Goal: Check status: Check status

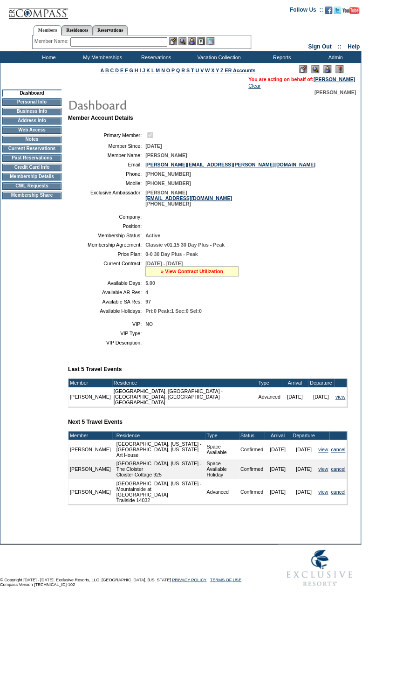
click at [201, 274] on link "» View Contract Utilization" at bounding box center [192, 272] width 62 height 6
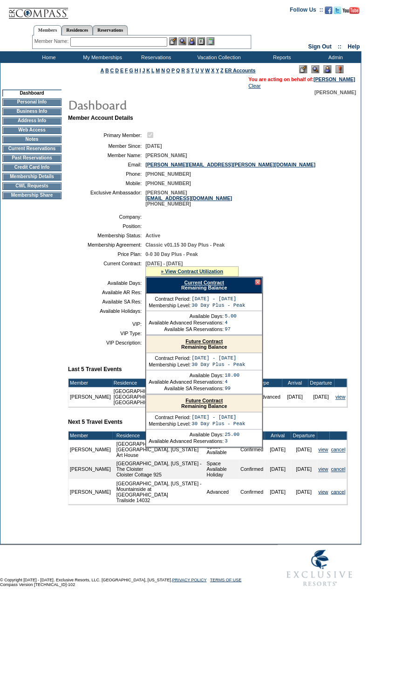
click at [212, 285] on link "Current Contract" at bounding box center [204, 283] width 40 height 6
click at [208, 285] on link "Current Contract" at bounding box center [204, 283] width 40 height 6
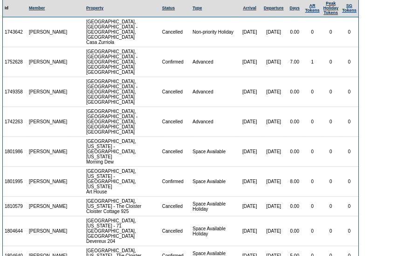
scroll to position [84, 0]
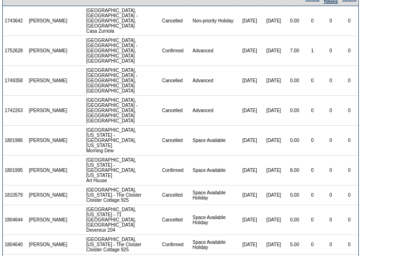
scroll to position [90, 0]
